Goal: Check status: Check status

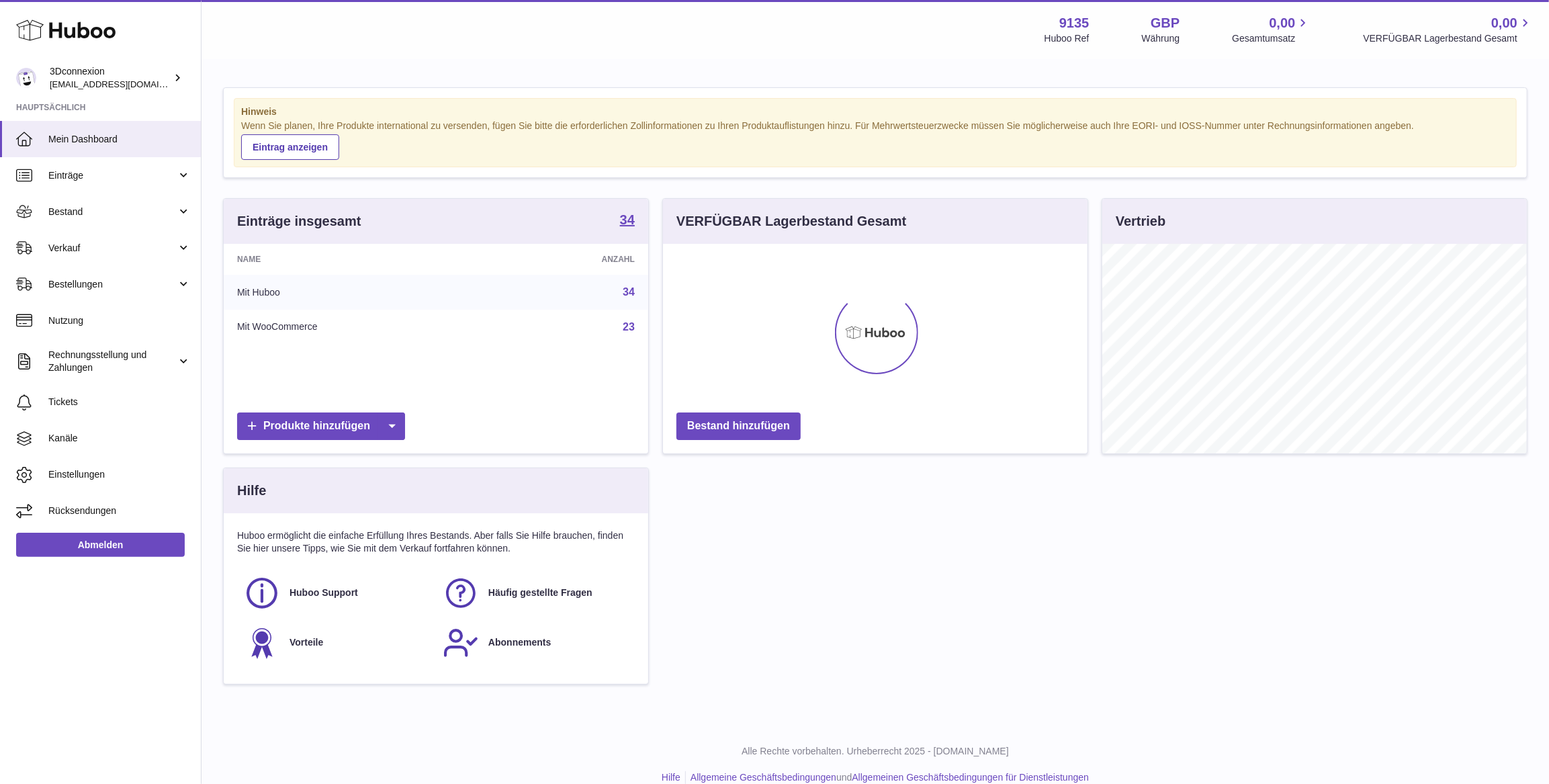
scroll to position [209, 424]
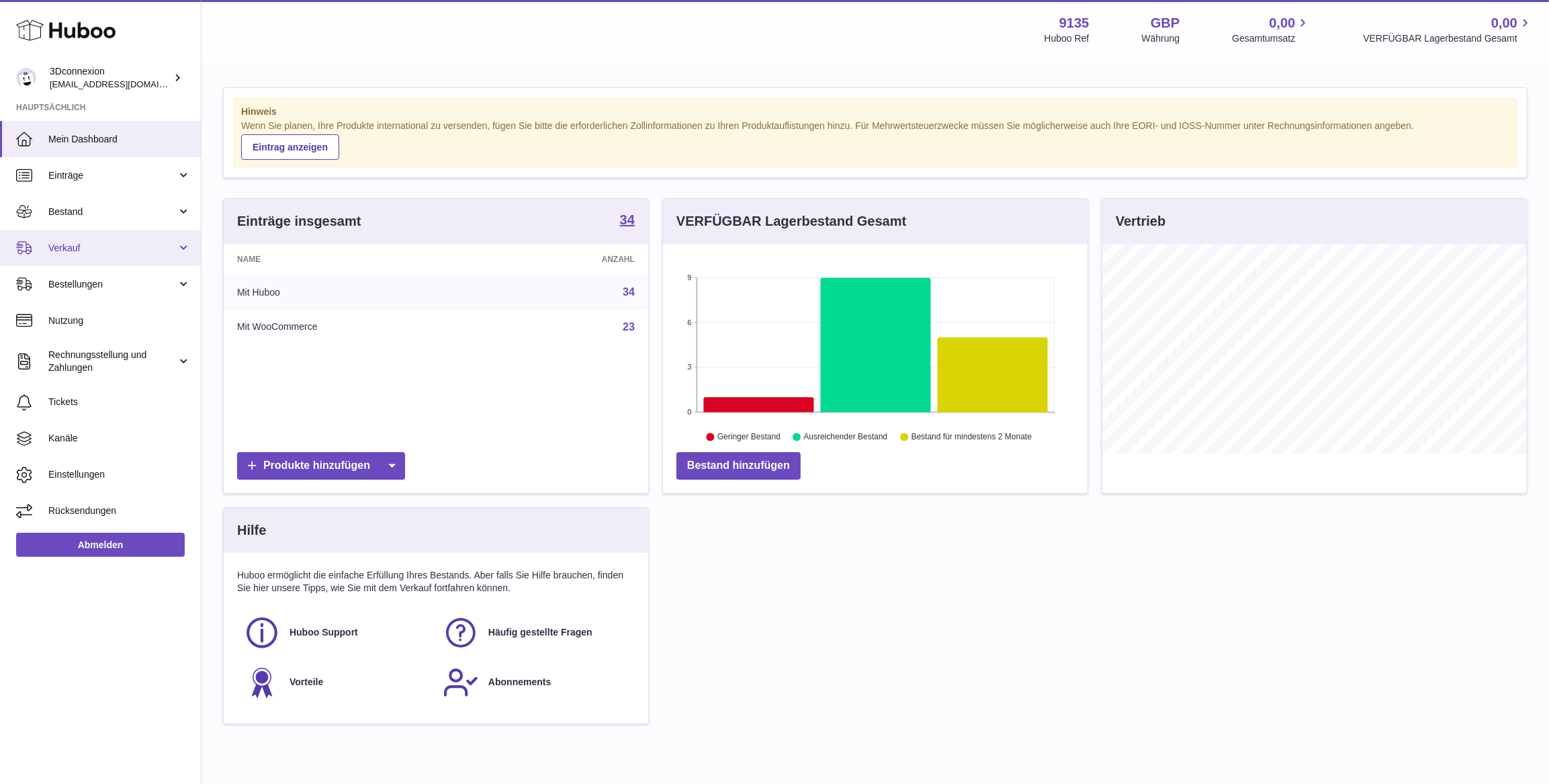
click at [127, 244] on span "Verkauf" at bounding box center [112, 248] width 128 height 13
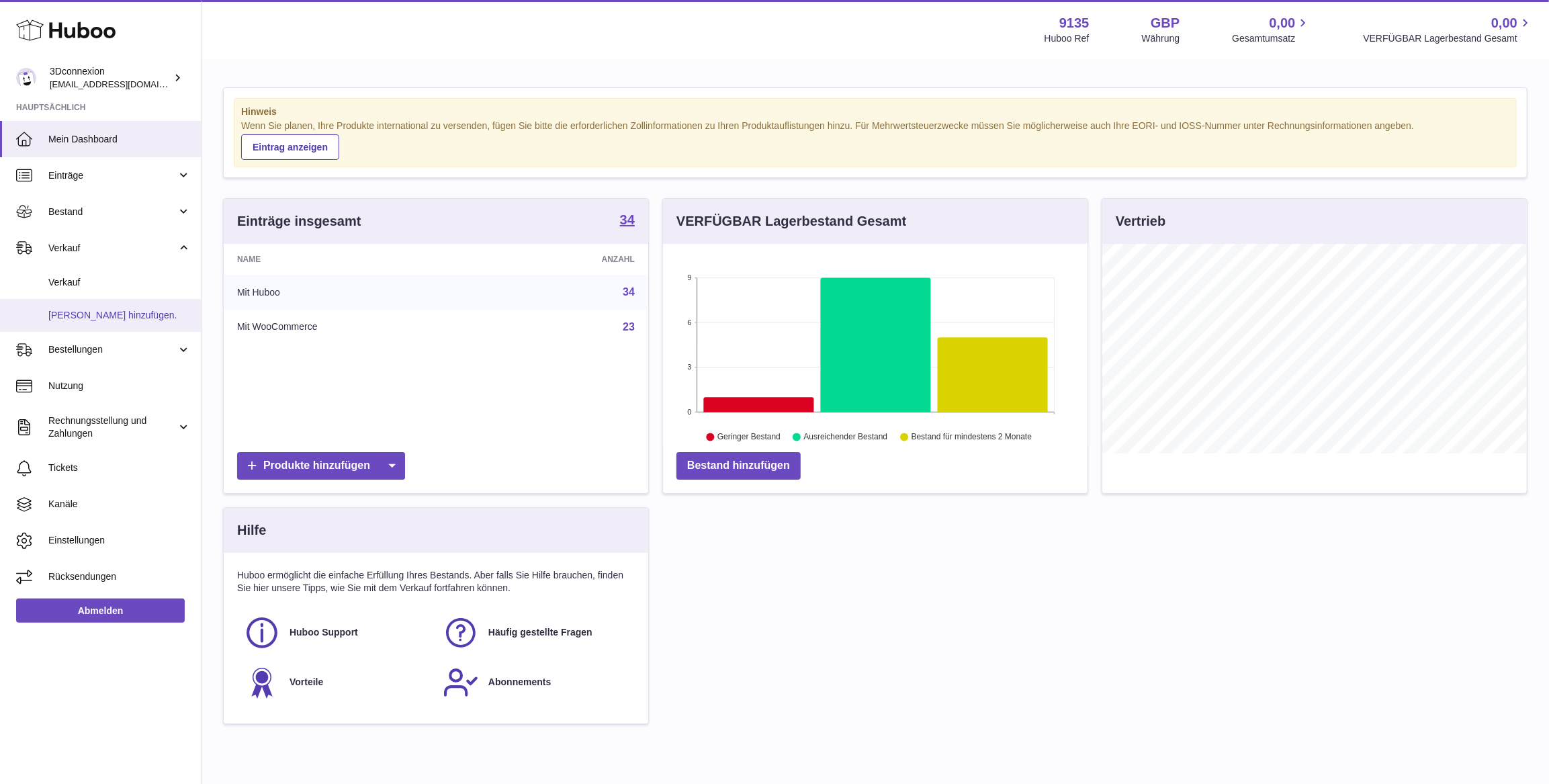
click at [114, 317] on span "[PERSON_NAME] hinzufügen." at bounding box center [119, 315] width 142 height 13
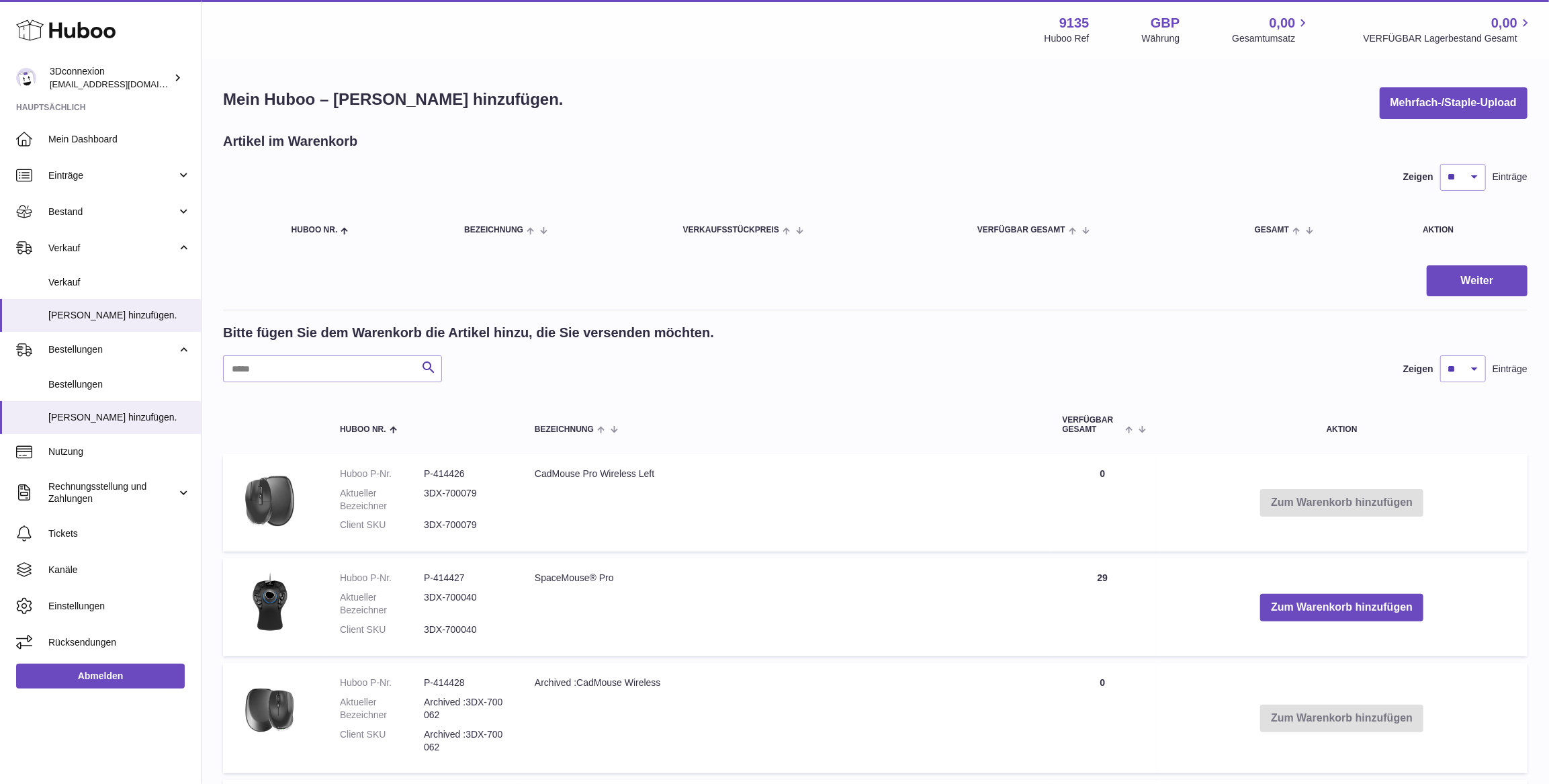
click at [331, 347] on div "Bitte fügen Sie dem Warenkorb die Artikel hinzu, die Sie versenden möchten. Suc…" at bounding box center [875, 353] width 1304 height 59
click at [321, 362] on input "text" at bounding box center [332, 369] width 219 height 27
click at [82, 392] on link "Bestellungen" at bounding box center [100, 384] width 201 height 33
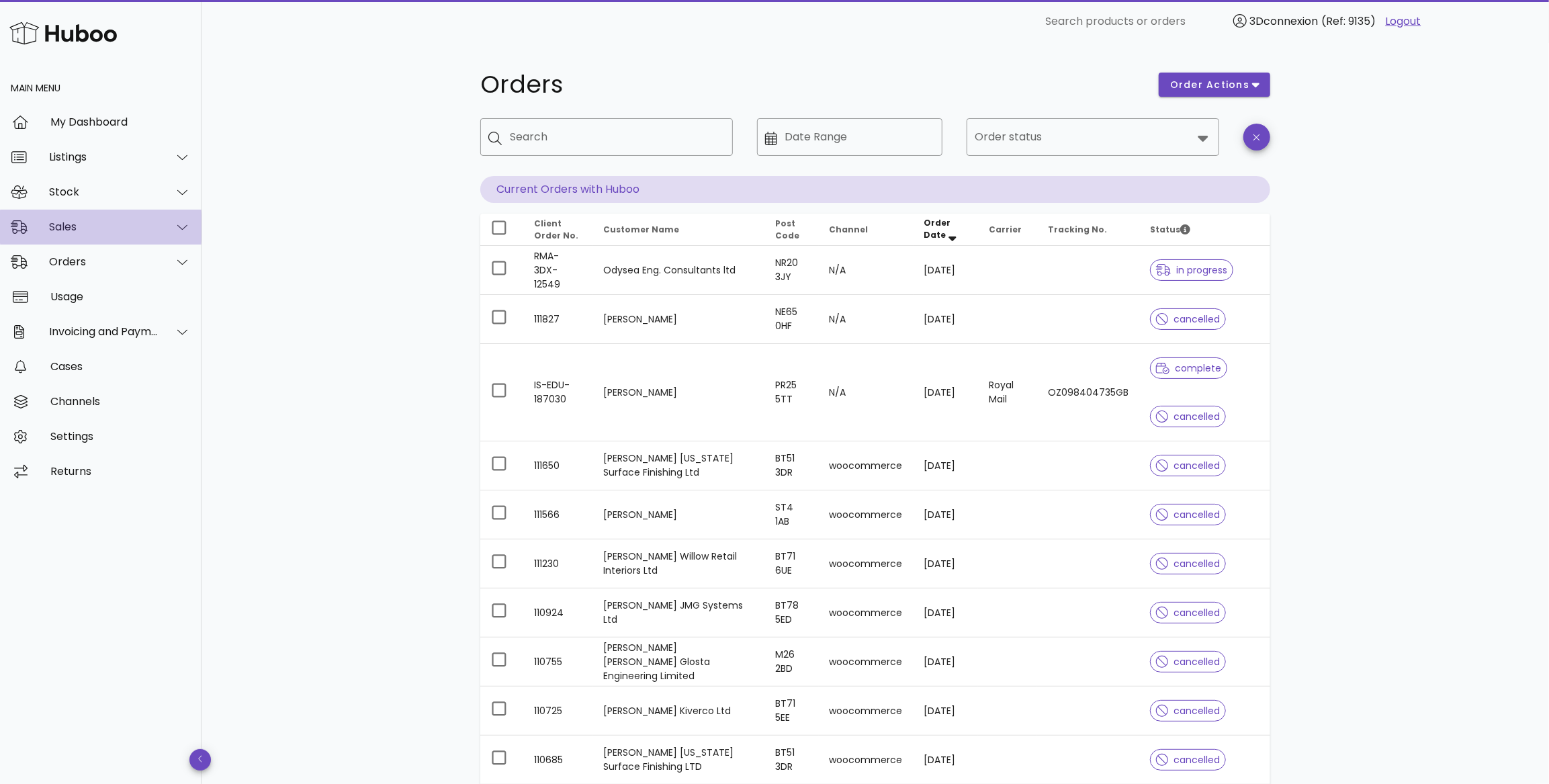
click at [136, 229] on div "Sales" at bounding box center [104, 226] width 110 height 13
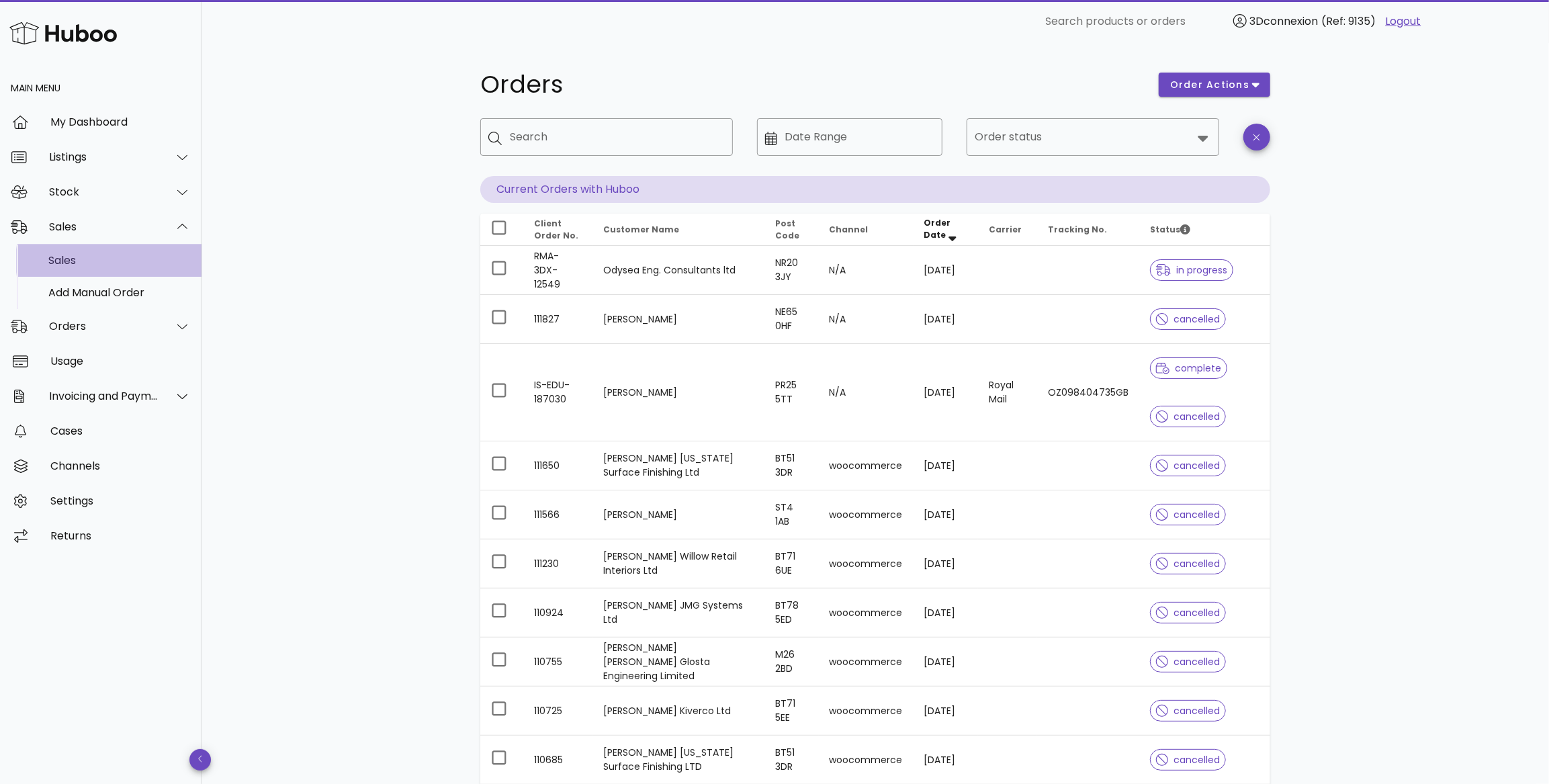
click at [104, 259] on div "Sales" at bounding box center [119, 260] width 142 height 13
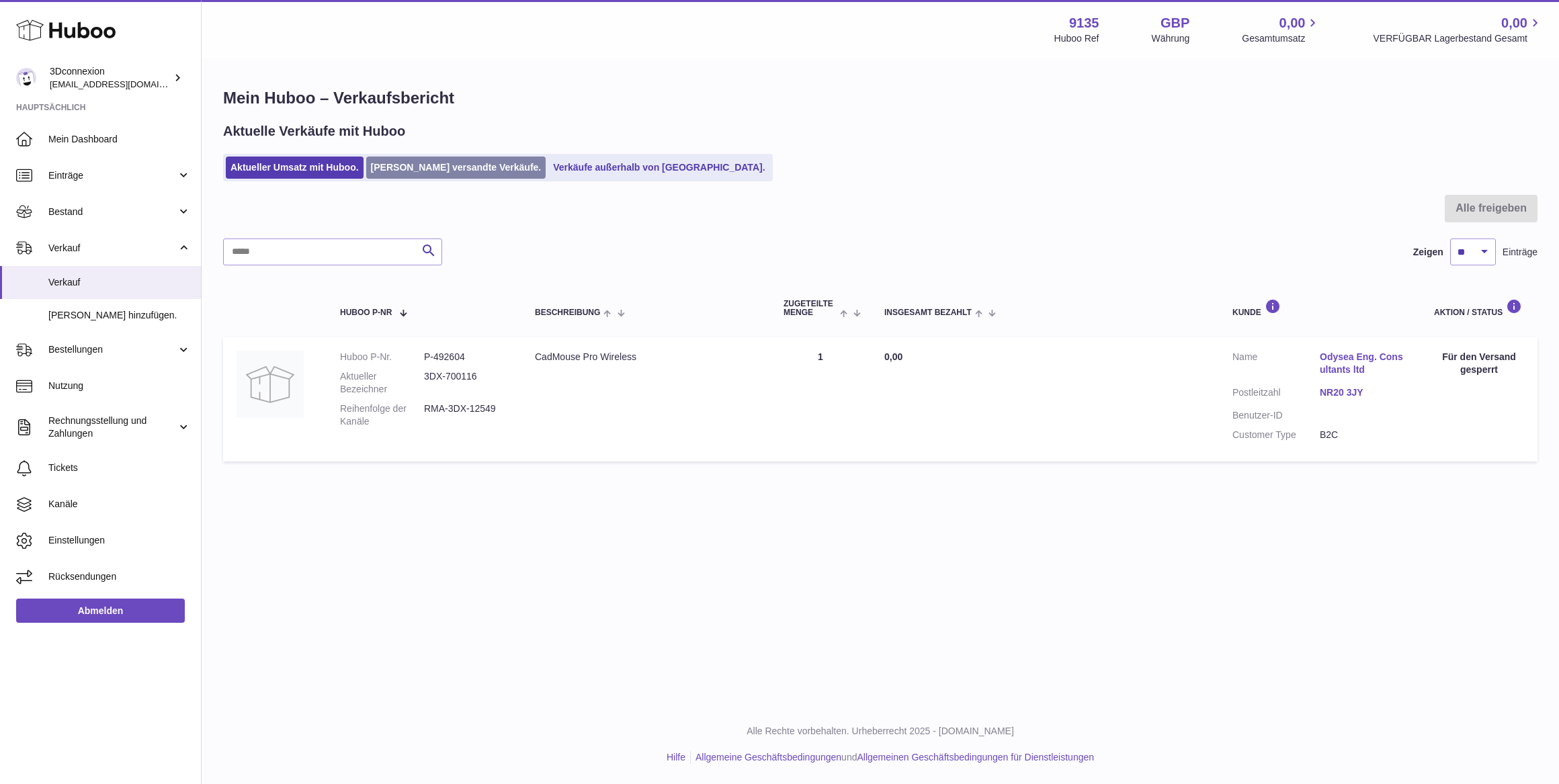
click at [405, 157] on link "[PERSON_NAME] versandte Verkäufe." at bounding box center [456, 168] width 180 height 22
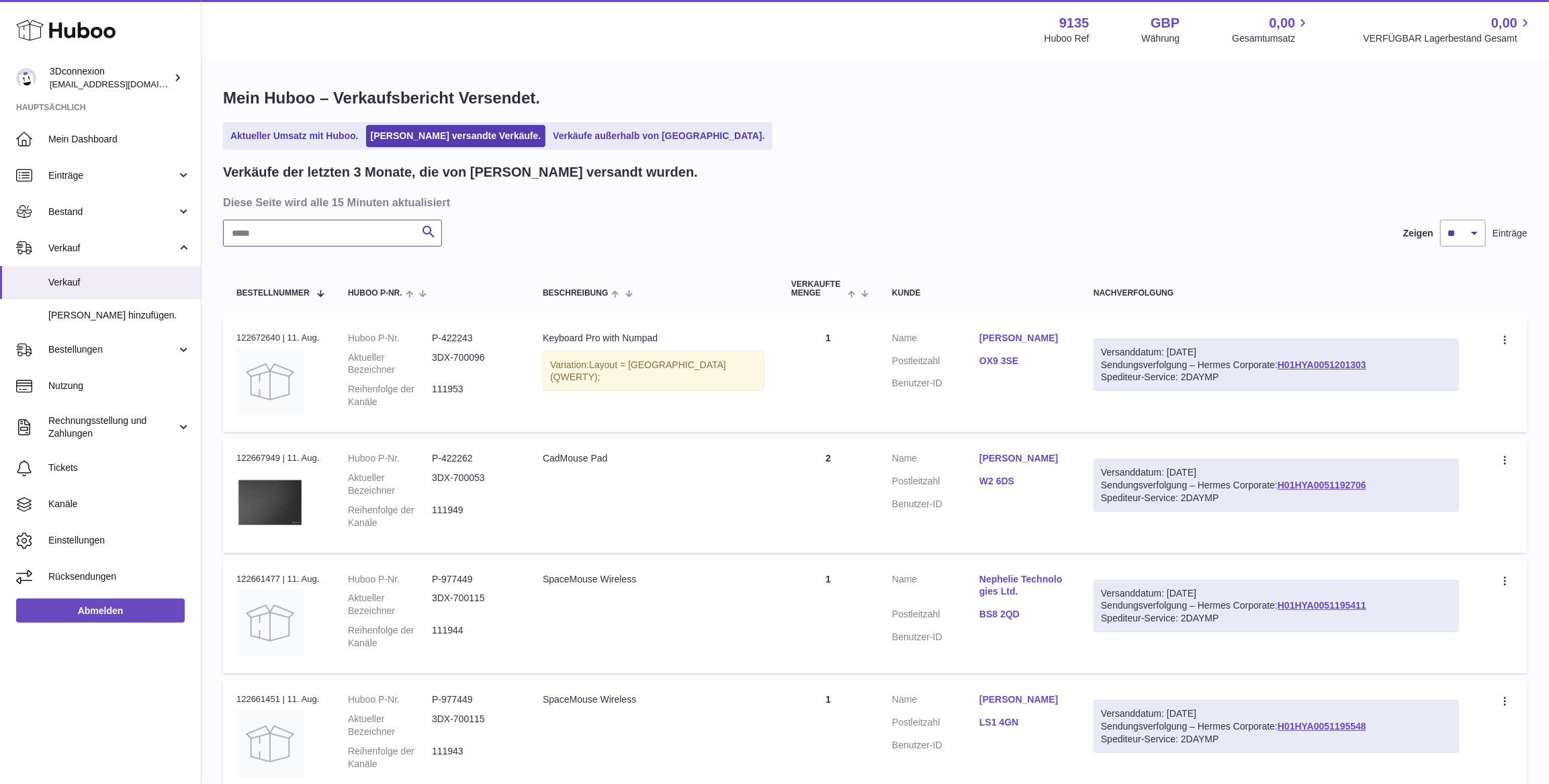
click at [377, 238] on input "text" at bounding box center [332, 232] width 219 height 27
paste input "******"
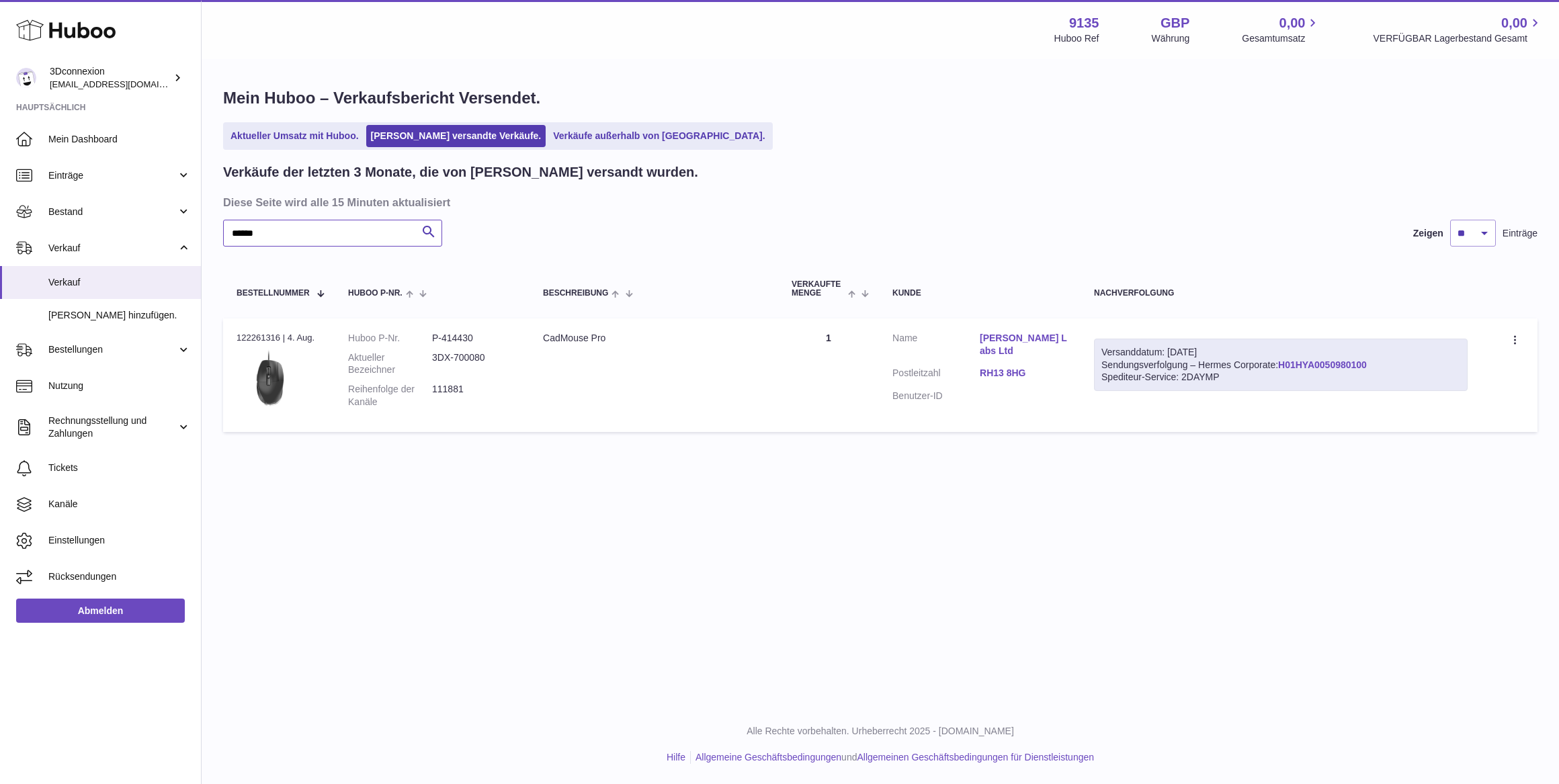
type input "******"
click at [1318, 364] on link "H01HYA0050980100" at bounding box center [1323, 365] width 89 height 11
drag, startPoint x: 1054, startPoint y: 357, endPoint x: 972, endPoint y: 360, distance: 82.1
click at [972, 360] on dl "Kunde Name Tessier Labs Ltd Postleitzahl RH13 8HG Benutzer-ID" at bounding box center [980, 371] width 174 height 78
copy dl "RH13 8HG"
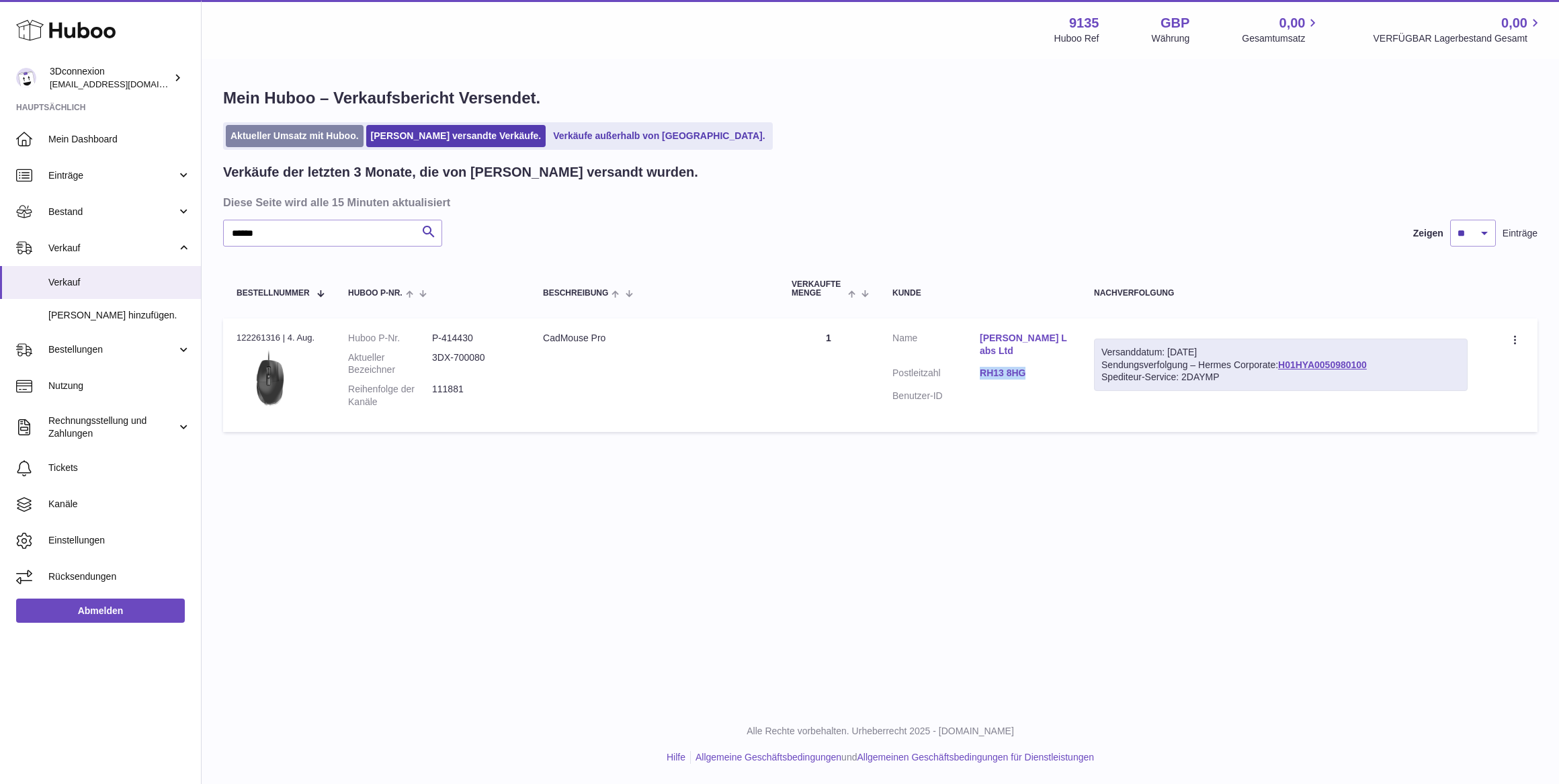
click at [300, 135] on link "Aktueller Umsatz mit Huboo." at bounding box center [294, 136] width 138 height 22
